Goal: Transaction & Acquisition: Purchase product/service

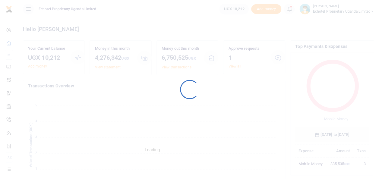
scroll to position [5, 5]
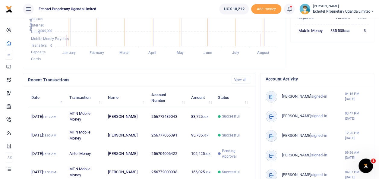
scroll to position [134, 0]
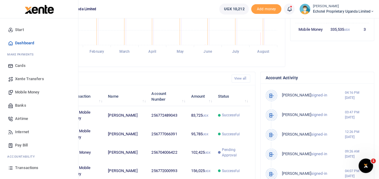
click at [34, 92] on span "Mobile Money" at bounding box center [27, 92] width 24 height 6
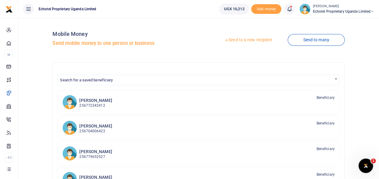
click at [248, 40] on link "Send to a new recipient" at bounding box center [248, 40] width 79 height 11
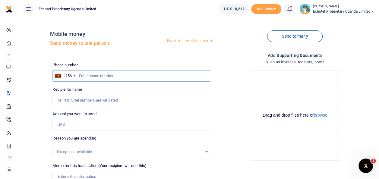
click at [96, 77] on input "text" at bounding box center [131, 75] width 158 height 11
click at [77, 104] on input "Recipient's name" at bounding box center [131, 100] width 158 height 11
type input "[PERSON_NAME]"
type input "80,000"
type input "Labour and purchase of bricks at UNICEF"
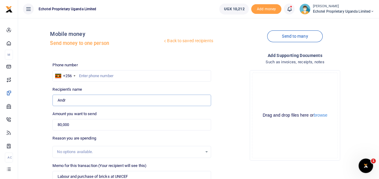
type input "[PERSON_NAME]"
click at [83, 76] on input "0772489043" at bounding box center [131, 75] width 158 height 11
click at [81, 75] on input "0772489043" at bounding box center [131, 75] width 158 height 11
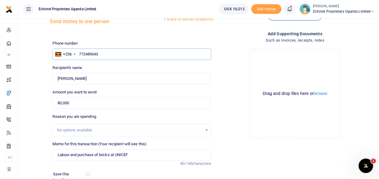
scroll to position [40, 0]
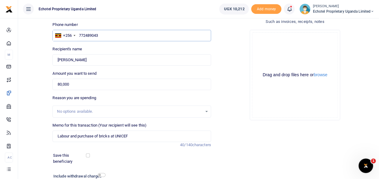
type input "772489043"
click at [57, 136] on input "Labour and purchase of bricks at UNICEF" at bounding box center [131, 135] width 158 height 11
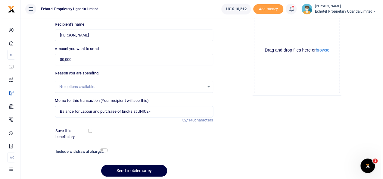
scroll to position [75, 0]
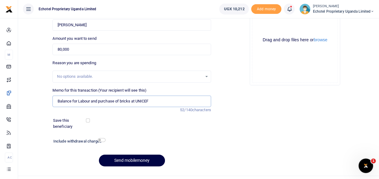
type input "Balance for Labour and purchase of bricks at UNICEF"
click at [102, 141] on input "checkbox" at bounding box center [102, 140] width 8 height 4
checkbox input "true"
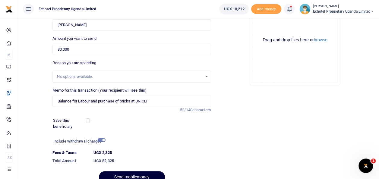
click at [131, 174] on button "Send mobilemoney" at bounding box center [132, 177] width 66 height 12
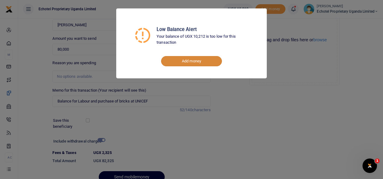
click at [193, 61] on link "Add money" at bounding box center [191, 61] width 61 height 10
